Goal: Information Seeking & Learning: Get advice/opinions

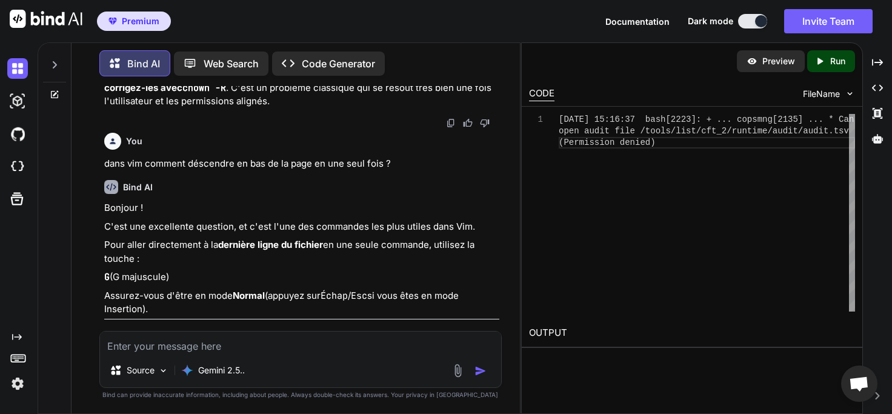
scroll to position [4909, 0]
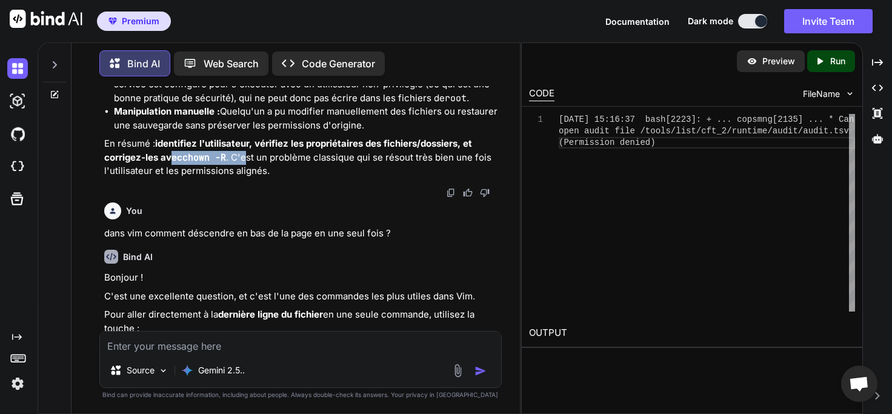
drag, startPoint x: 170, startPoint y: 239, endPoint x: 318, endPoint y: 238, distance: 147.9
click at [302, 178] on p "En résumé : identifiez l'utilisateur, vérifiez les propriétaires des fichiers/d…" at bounding box center [301, 157] width 395 height 41
click at [321, 178] on p "En résumé : identifiez l'utilisateur, vérifiez les propriétaires des fichiers/d…" at bounding box center [301, 157] width 395 height 41
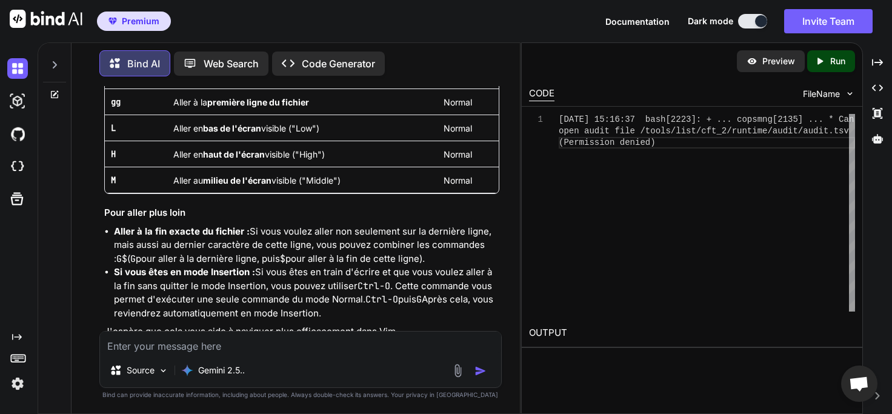
scroll to position [5676, 0]
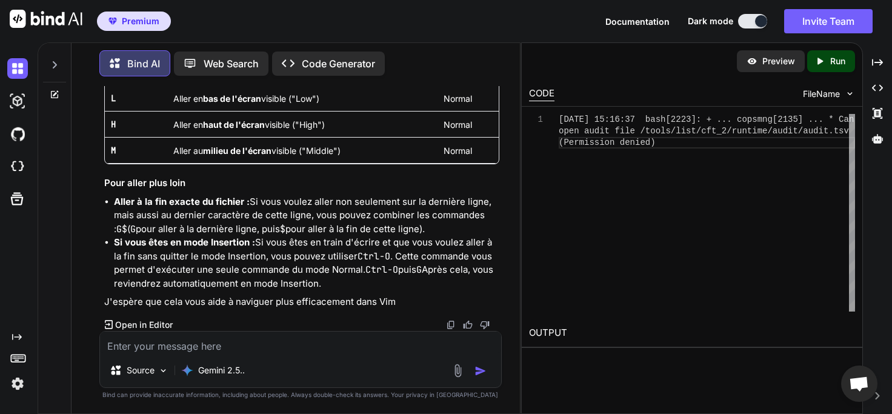
click at [260, 342] on textarea at bounding box center [300, 343] width 401 height 22
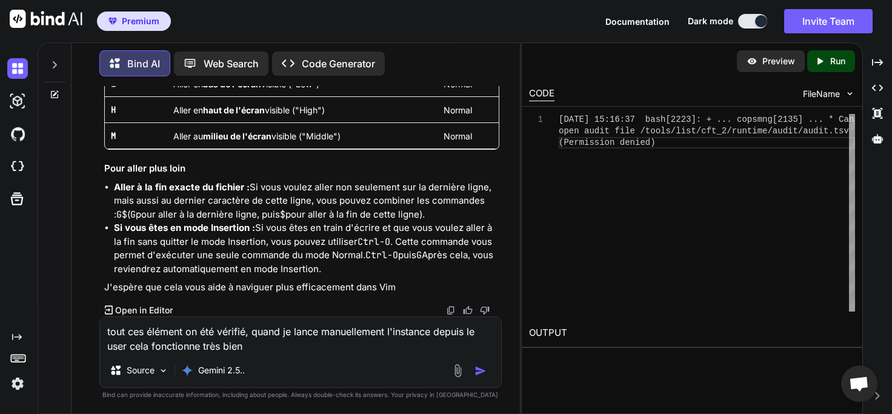
type textarea "tout ces élément on été vérifié, quand je lance manuellement l'instance depuis …"
click at [484, 378] on div "Source Gemini 2.5.." at bounding box center [300, 372] width 401 height 29
click at [481, 373] on img "button" at bounding box center [481, 371] width 12 height 12
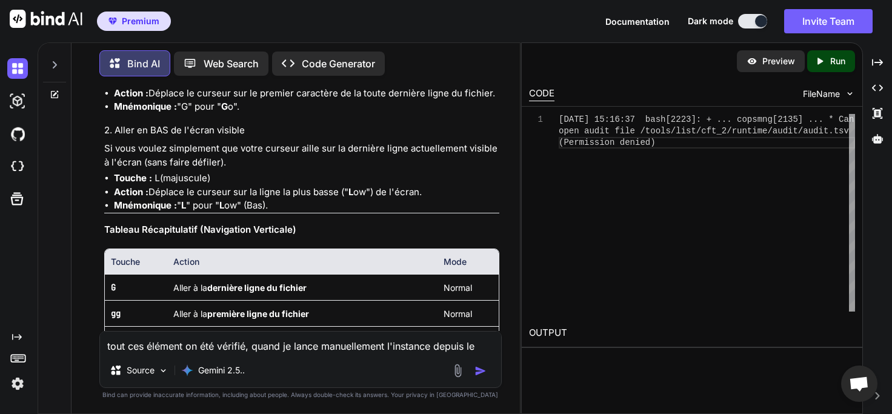
scroll to position [5330, 0]
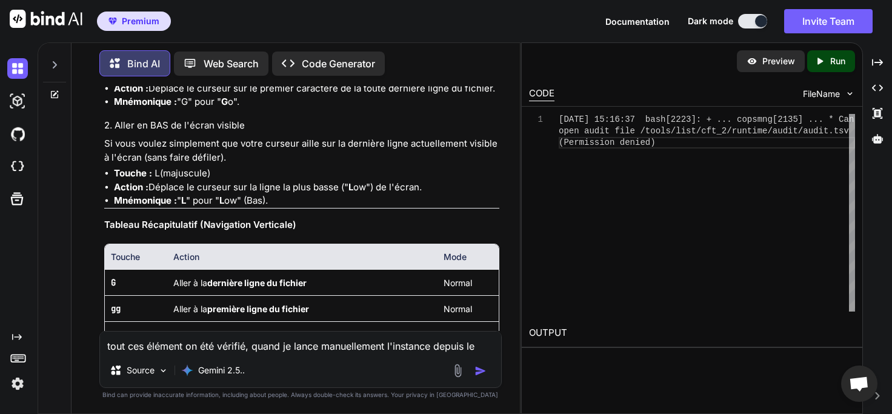
drag, startPoint x: 141, startPoint y: 147, endPoint x: 259, endPoint y: 147, distance: 118.2
click at [259, 66] on p "C'est la commande la plus courante et probablement celle que vous cherchez." at bounding box center [301, 59] width 395 height 14
click at [259, 82] on li "Touche : G (majuscule)" at bounding box center [306, 75] width 385 height 14
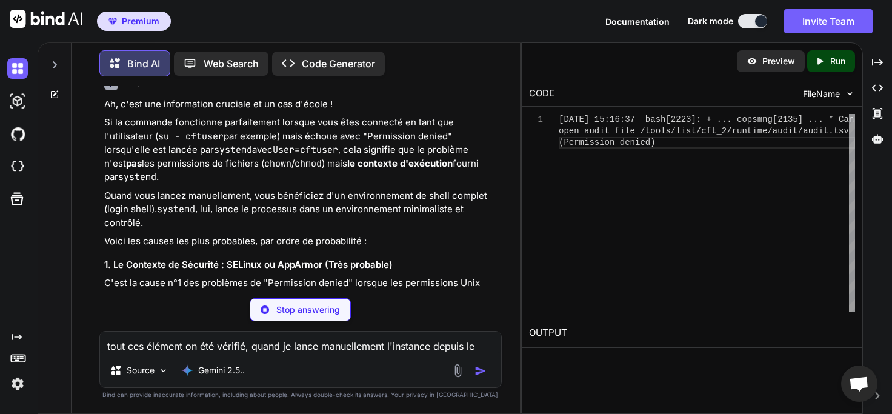
scroll to position [5956, 0]
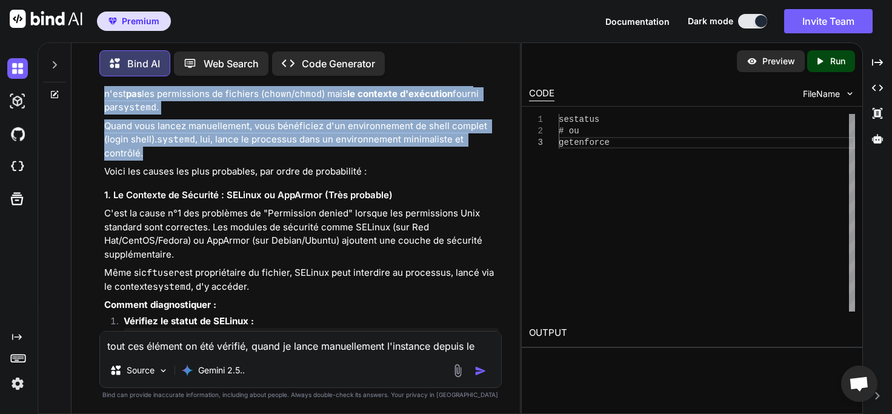
drag, startPoint x: 123, startPoint y: 165, endPoint x: 429, endPoint y: 246, distance: 316.0
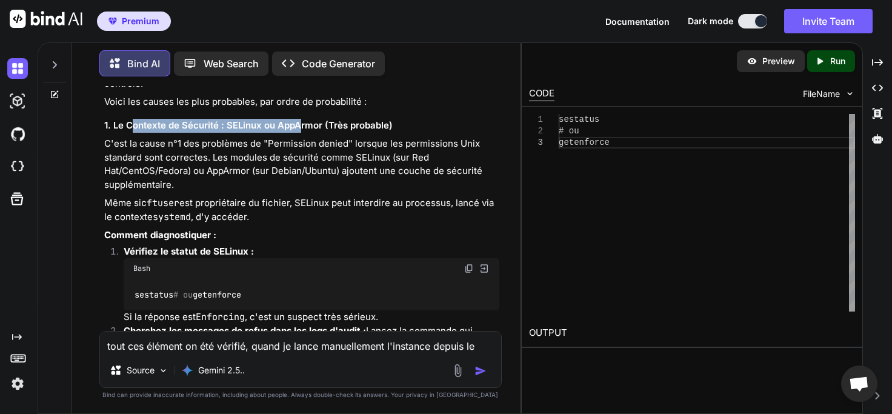
drag, startPoint x: 135, startPoint y: 224, endPoint x: 298, endPoint y: 226, distance: 163.7
click at [298, 133] on h3 "1. Le Contexte de Sécurité : SELinux ou AppArmor (Très probable)" at bounding box center [301, 126] width 395 height 14
click at [386, 133] on h3 "1. Le Contexte de Sécurité : SELinux ou AppArmor (Très probable)" at bounding box center [301, 126] width 395 height 14
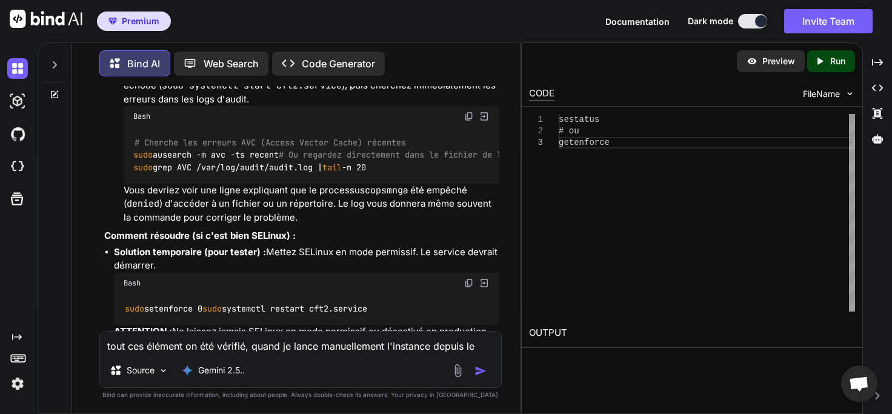
scroll to position [6305, 0]
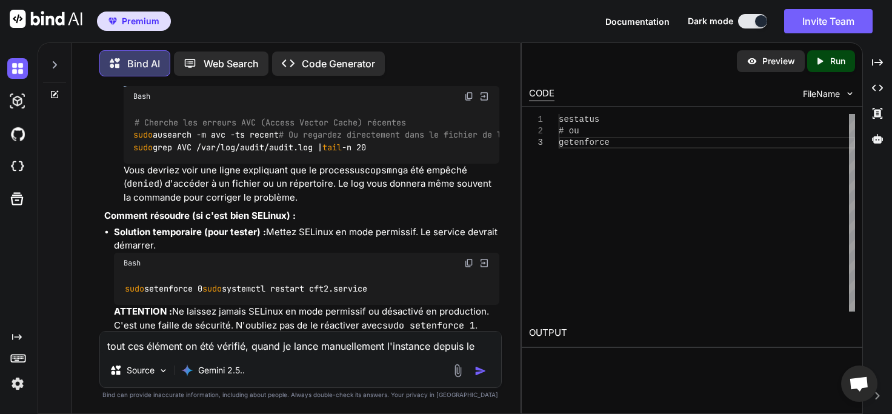
drag, startPoint x: 134, startPoint y: 175, endPoint x: 338, endPoint y: 199, distance: 205.8
click at [338, 87] on p "Cherchez les messages de refus dans les logs d'audit : [PERSON_NAME] la command…" at bounding box center [311, 65] width 375 height 41
drag, startPoint x: 133, startPoint y: 178, endPoint x: 371, endPoint y: 206, distance: 239.9
click at [371, 87] on p "Cherchez les messages de refus dans les logs d'audit : [PERSON_NAME] la command…" at bounding box center [311, 65] width 375 height 41
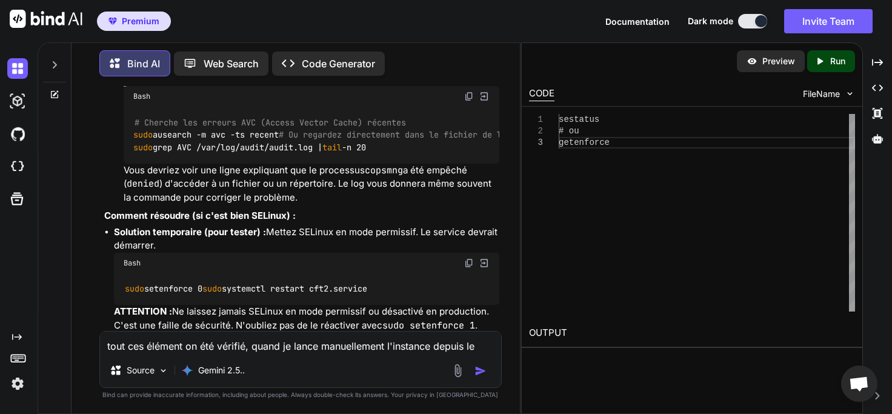
click at [372, 87] on p "Cherchez les messages de refus dans les logs d'audit : [PERSON_NAME] la command…" at bounding box center [311, 65] width 375 height 41
drag, startPoint x: 129, startPoint y: 170, endPoint x: 397, endPoint y: 204, distance: 270.8
click at [397, 87] on p "Cherchez les messages de refus dans les logs d'audit : [PERSON_NAME] la command…" at bounding box center [311, 65] width 375 height 41
click at [224, 87] on p "Cherchez les messages de refus dans les logs d'audit : [PERSON_NAME] la command…" at bounding box center [311, 65] width 375 height 41
drag, startPoint x: 123, startPoint y: 171, endPoint x: 298, endPoint y: 179, distance: 174.8
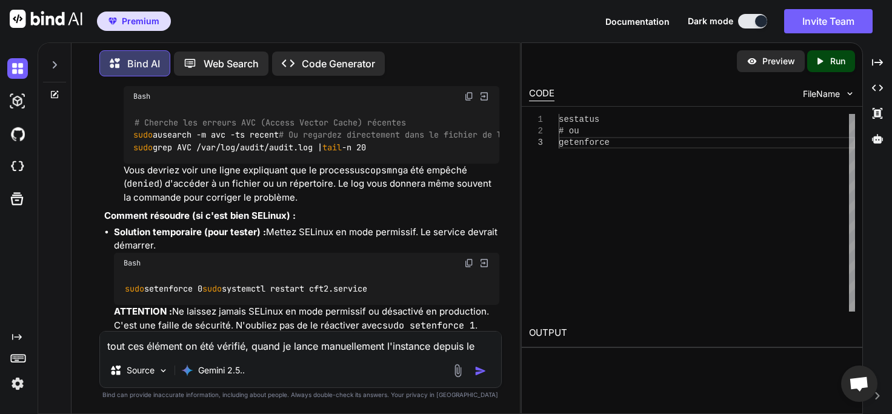
click at [298, 179] on li "Cherchez les messages de refus dans les logs d'audit : [PERSON_NAME] la command…" at bounding box center [306, 124] width 385 height 159
drag, startPoint x: 124, startPoint y: 172, endPoint x: 407, endPoint y: 198, distance: 284.2
click at [407, 87] on p "Cherchez les messages de refus dans les logs d'audit : [PERSON_NAME] la command…" at bounding box center [311, 65] width 375 height 41
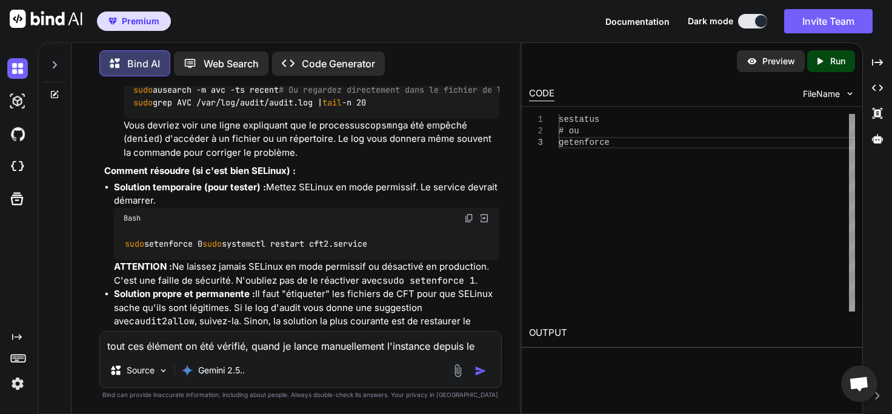
scroll to position [6375, 0]
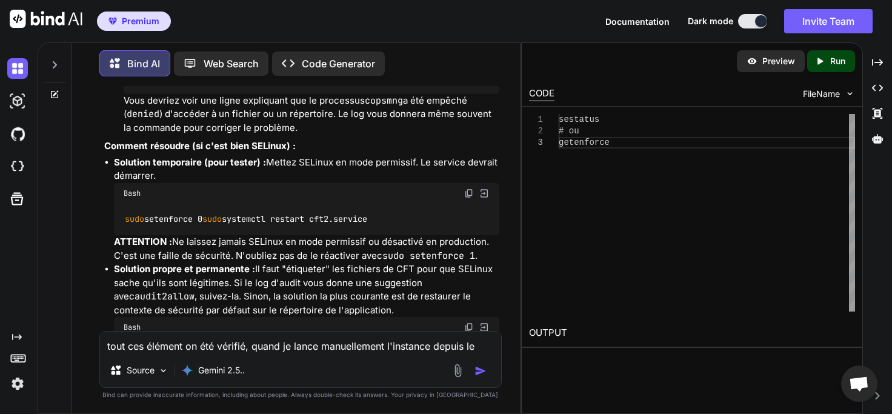
click at [196, 84] on code "# Cherche les erreurs AVC (Access Vector Cache) récentes sudo ausearch -m avc -…" at bounding box center [322, 66] width 378 height 38
drag, startPoint x: 129, startPoint y: 107, endPoint x: 342, endPoint y: 138, distance: 216.2
click at [144, 71] on span "sudo" at bounding box center [142, 65] width 19 height 11
drag, startPoint x: 125, startPoint y: 104, endPoint x: 373, endPoint y: 132, distance: 249.0
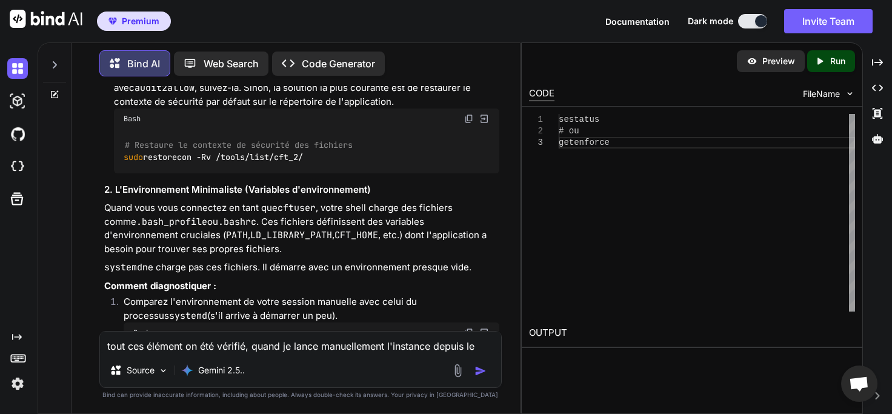
scroll to position [6584, 0]
drag, startPoint x: 386, startPoint y: 178, endPoint x: 399, endPoint y: 213, distance: 37.0
click at [399, 173] on ul "Solution temporaire (pour tester) : Mettez SELinux en mode permissif. Le servic…" at bounding box center [301, 60] width 395 height 226
click at [335, 108] on p "Solution propre et permanente : Il faut "étiqueter" les fichiers de CFT pour qu…" at bounding box center [306, 80] width 385 height 55
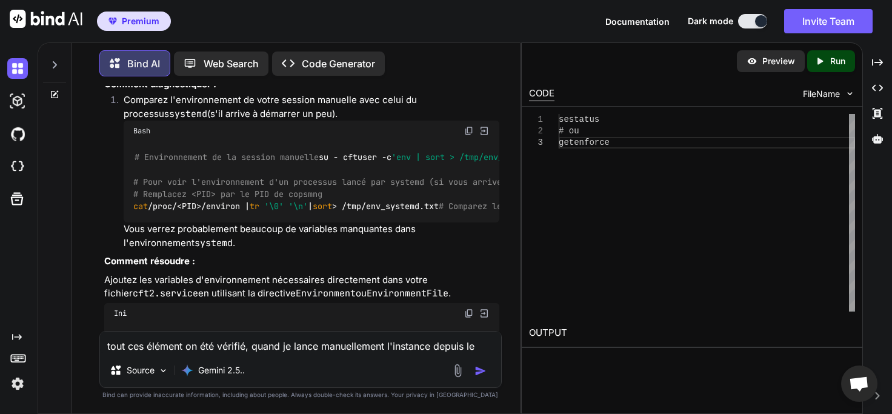
scroll to position [6793, 0]
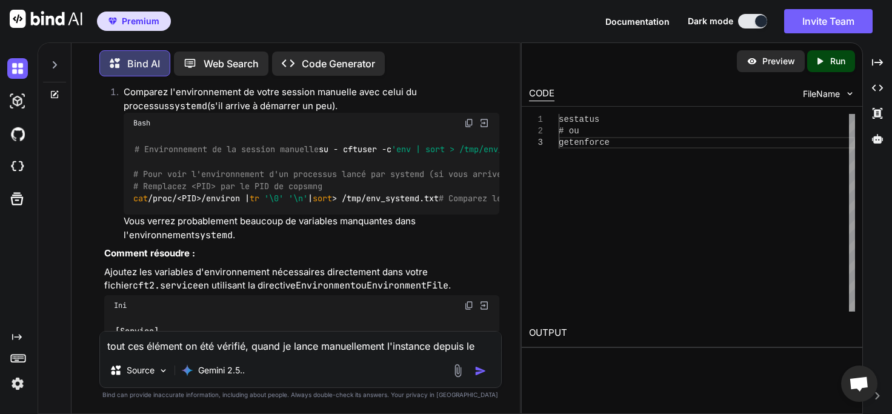
drag, startPoint x: 115, startPoint y: 147, endPoint x: 378, endPoint y: 210, distance: 270.5
click at [378, 210] on div "Ah, c'est une information cruciale et un cas d'école ! Si la commande fonctionn…" at bounding box center [301, 36] width 395 height 1691
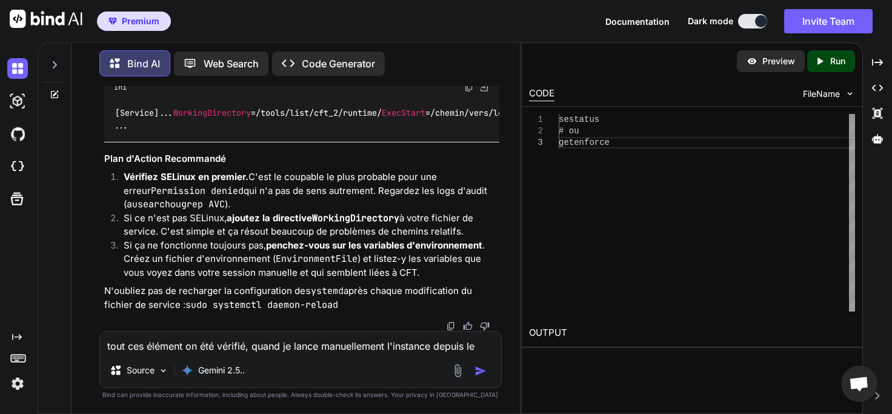
scroll to position [7420, 0]
drag, startPoint x: 121, startPoint y: 175, endPoint x: 294, endPoint y: 198, distance: 174.4
drag, startPoint x: 336, startPoint y: 198, endPoint x: 107, endPoint y: 176, distance: 230.2
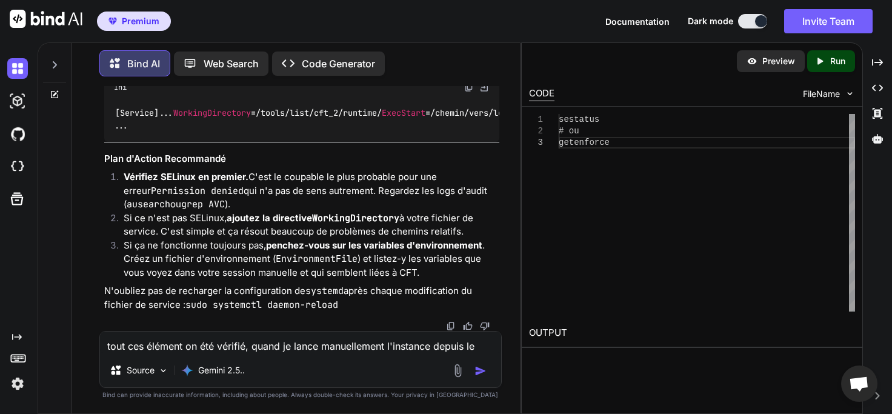
drag, startPoint x: 307, startPoint y: 196, endPoint x: 167, endPoint y: 202, distance: 139.6
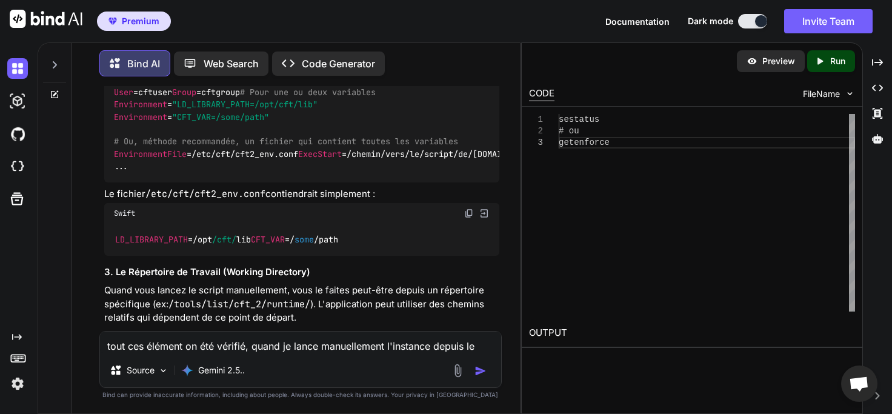
scroll to position [7393, 0]
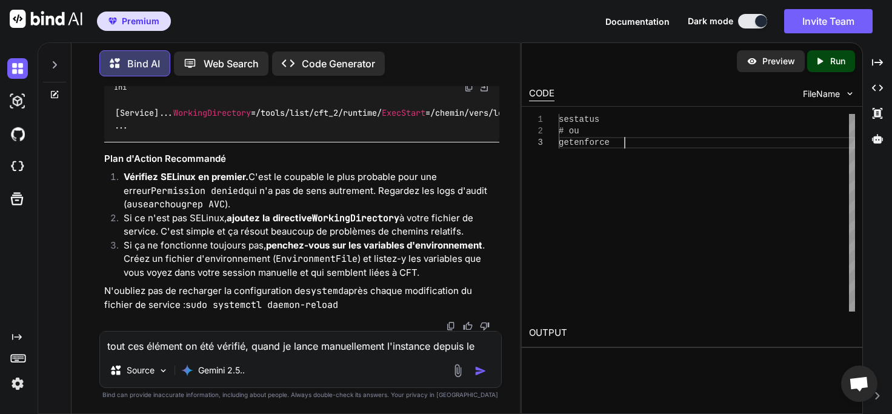
click at [687, 271] on div "sestatus # ou getenforce" at bounding box center [707, 213] width 296 height 198
